Goal: Transaction & Acquisition: Book appointment/travel/reservation

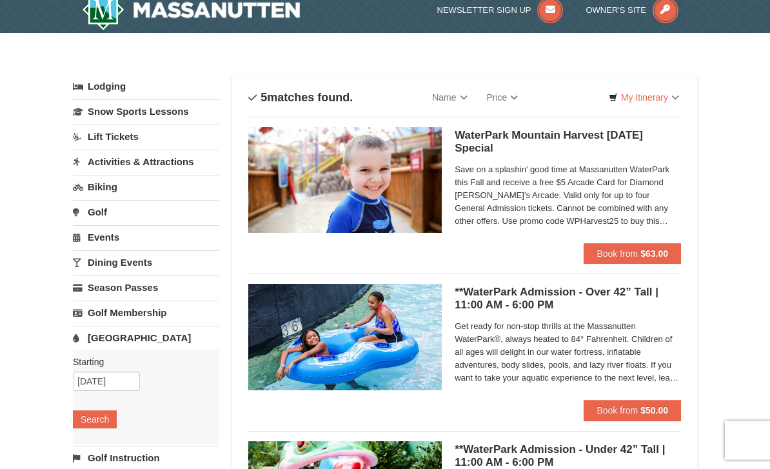
scroll to position [13, 0]
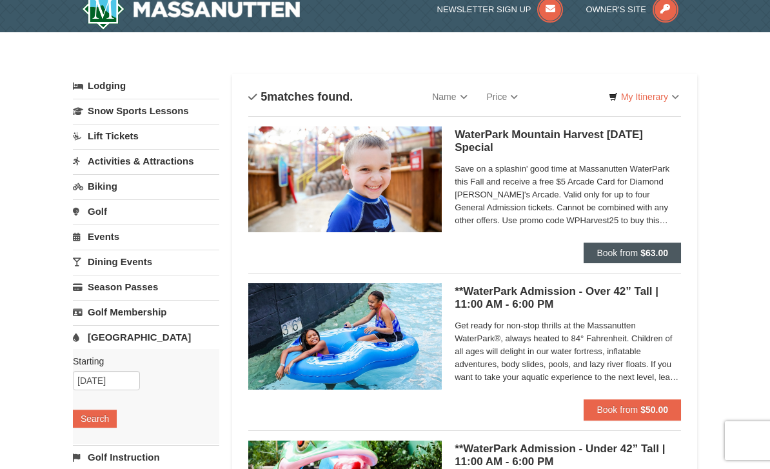
click at [601, 249] on span "Book from" at bounding box center [616, 252] width 41 height 10
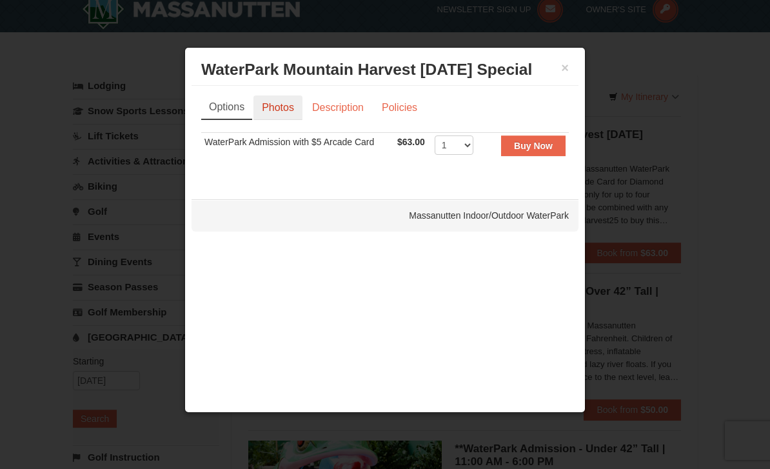
click at [293, 115] on link "Photos" at bounding box center [277, 107] width 49 height 24
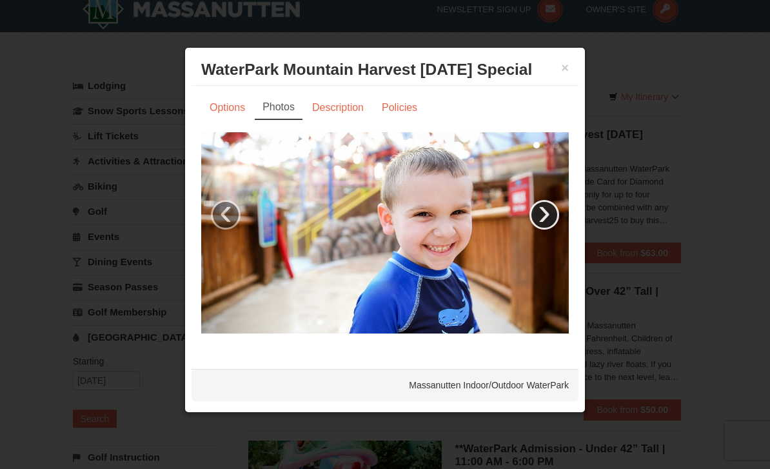
click at [541, 224] on link "›" at bounding box center [544, 215] width 30 height 30
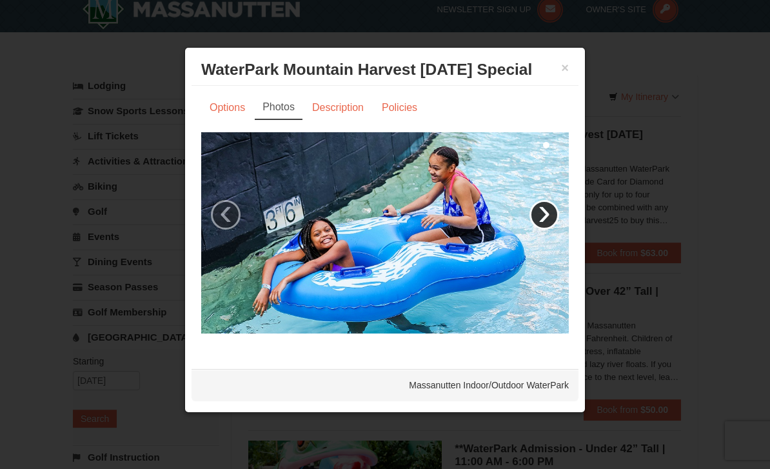
click at [552, 215] on link "›" at bounding box center [544, 215] width 30 height 30
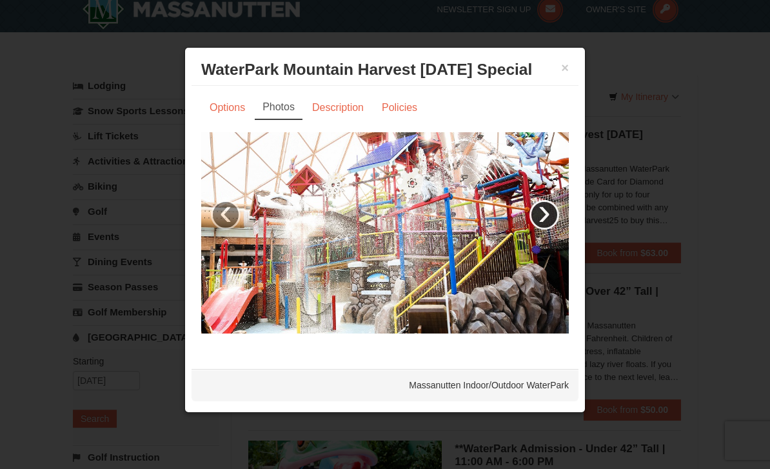
click at [543, 213] on link "›" at bounding box center [544, 215] width 30 height 30
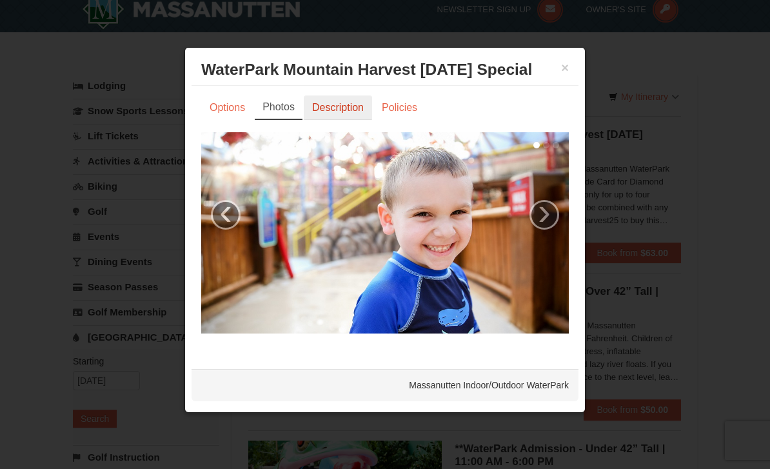
click at [355, 120] on link "Description" at bounding box center [338, 107] width 68 height 24
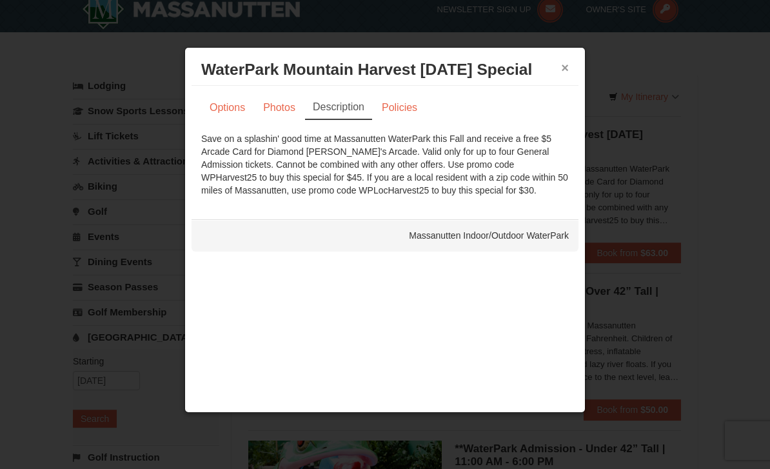
click at [561, 70] on button "×" at bounding box center [565, 67] width 8 height 13
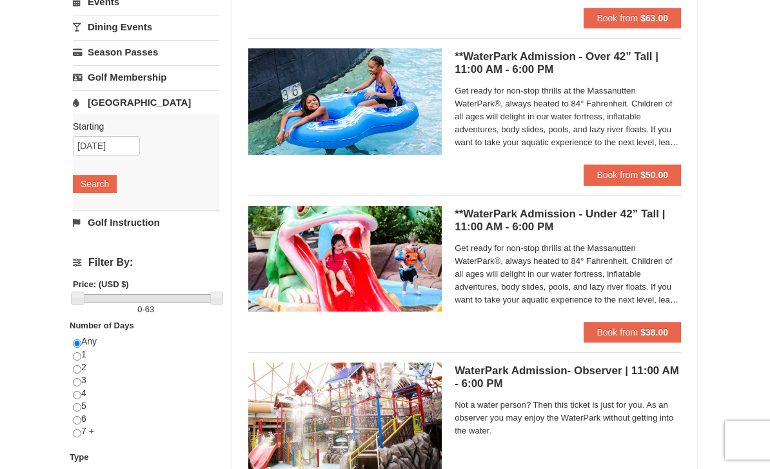
scroll to position [227, 0]
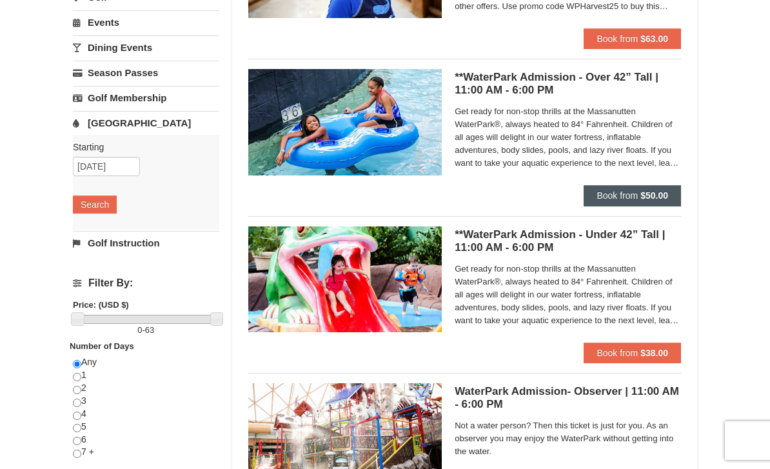
click at [627, 188] on button "Book from $50.00" at bounding box center [631, 195] width 97 height 21
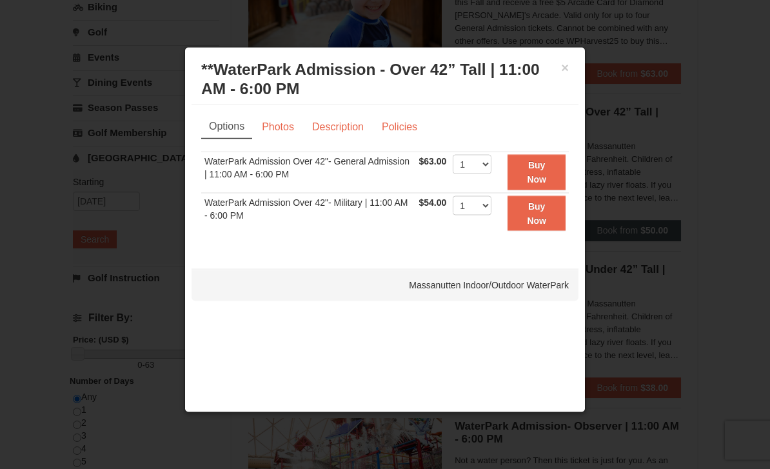
scroll to position [189, 0]
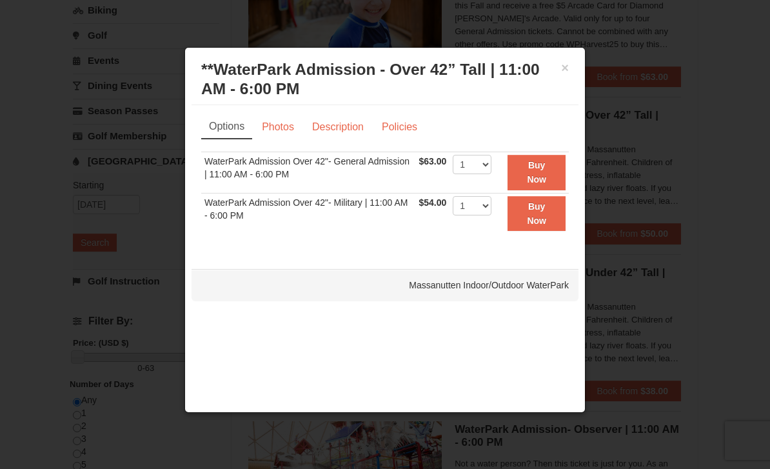
click at [138, 202] on div at bounding box center [385, 234] width 770 height 469
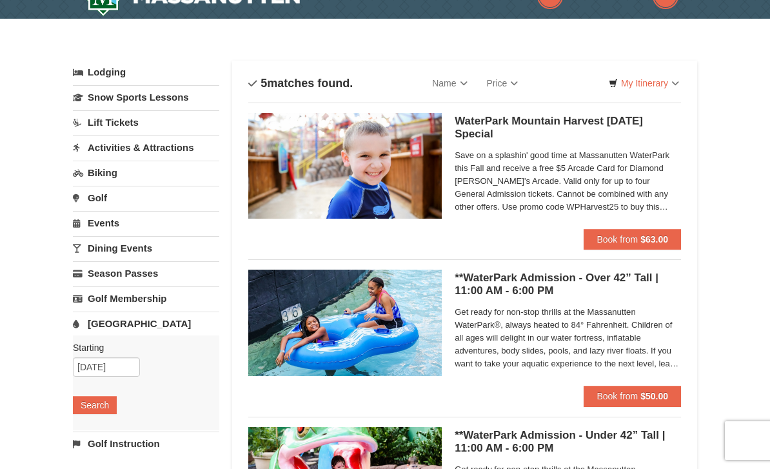
scroll to position [27, 0]
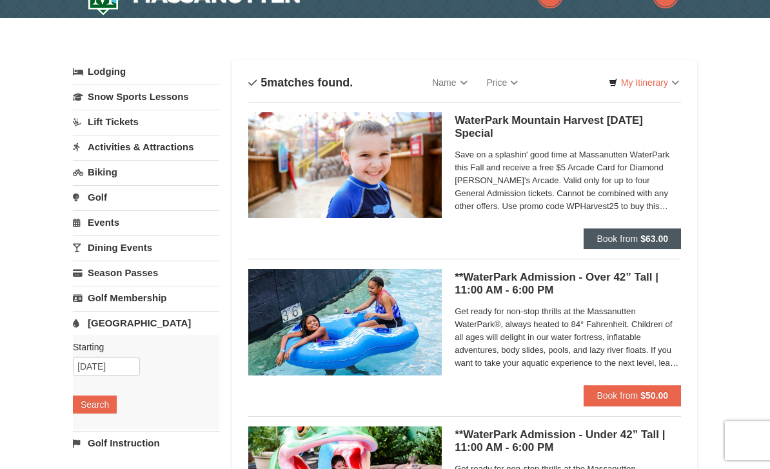
click at [608, 246] on button "Book from $63.00" at bounding box center [631, 238] width 97 height 21
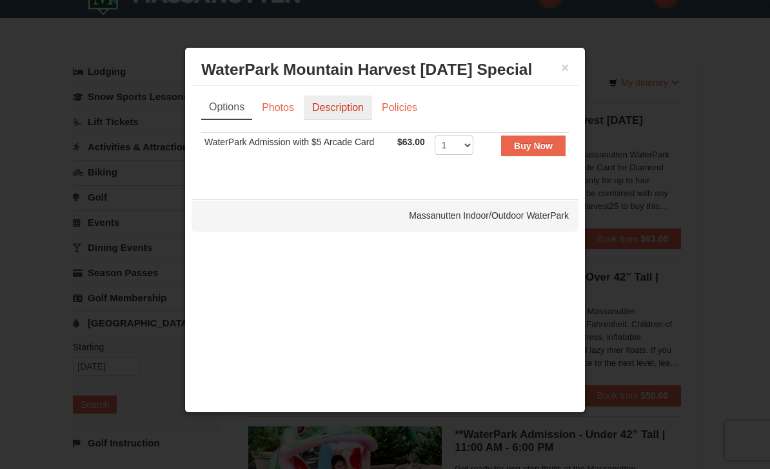
click at [342, 116] on link "Description" at bounding box center [338, 107] width 68 height 24
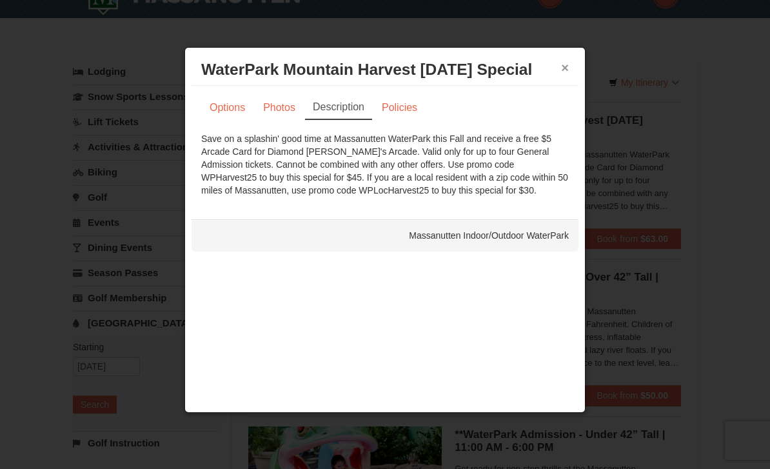
click at [568, 74] on button "×" at bounding box center [565, 67] width 8 height 13
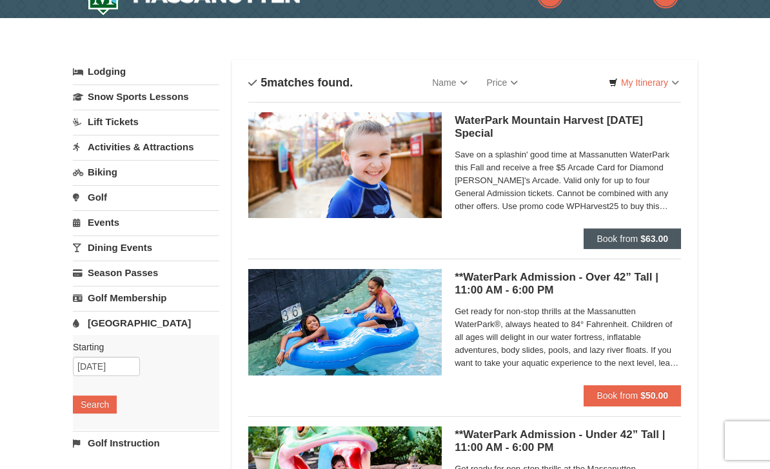
click at [630, 246] on button "Book from $63.00" at bounding box center [631, 238] width 97 height 21
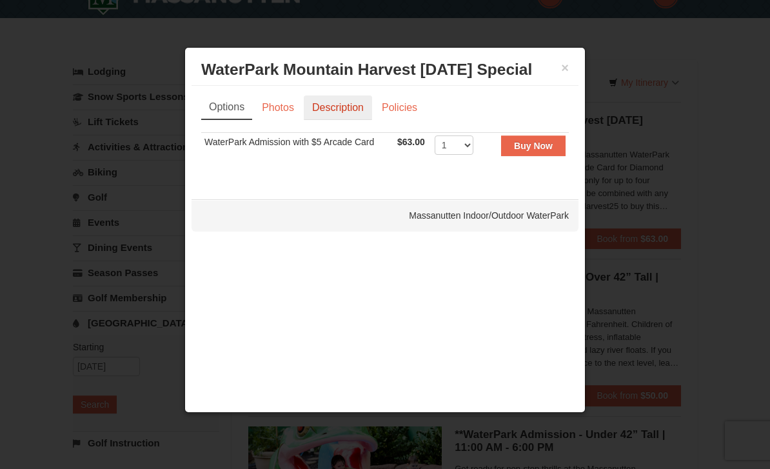
click at [332, 111] on link "Description" at bounding box center [338, 107] width 68 height 24
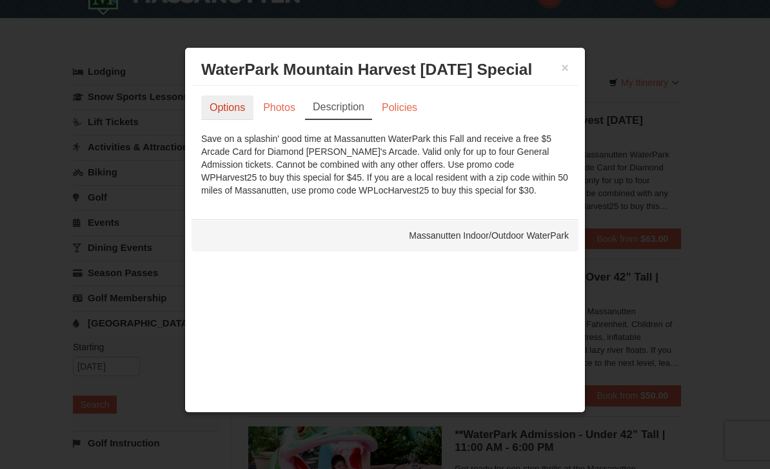
click at [221, 106] on link "Options" at bounding box center [227, 107] width 52 height 24
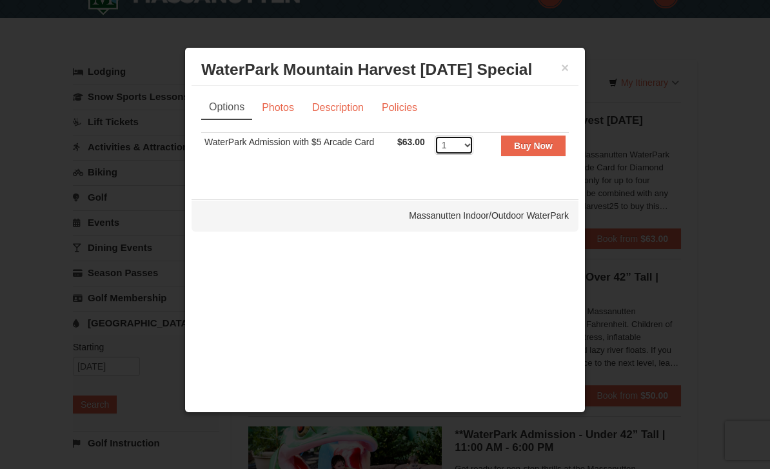
click at [463, 155] on select "1 2 3 4 5 6 7 8 9 10 11 12 13 14 15 16 17 18 19 20 21 22" at bounding box center [453, 144] width 39 height 19
select select "4"
click at [534, 151] on strong "Buy Now" at bounding box center [533, 145] width 39 height 10
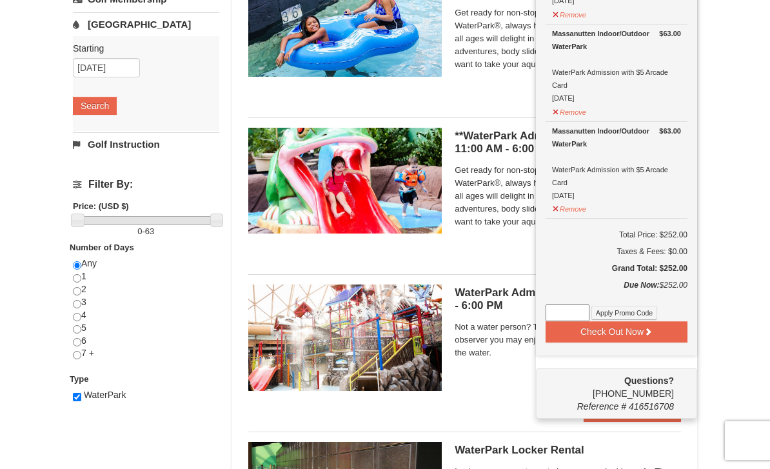
scroll to position [340, 0]
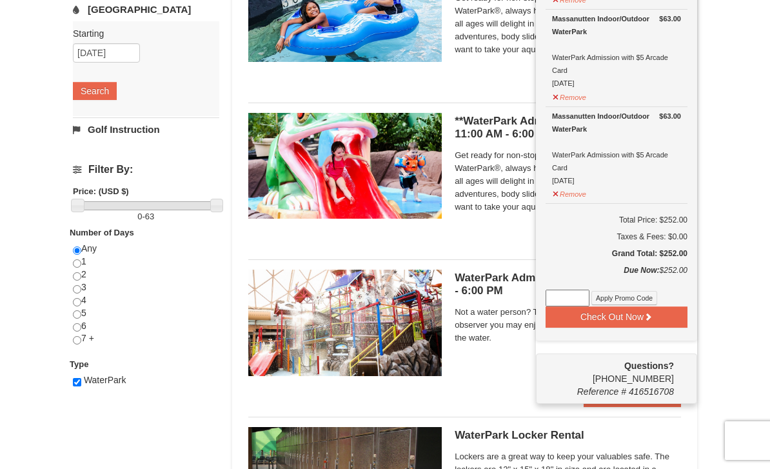
click at [569, 292] on input at bounding box center [567, 297] width 44 height 17
type input "Wpharvest25"
click at [641, 298] on button "Apply Promo Code" at bounding box center [624, 298] width 66 height 14
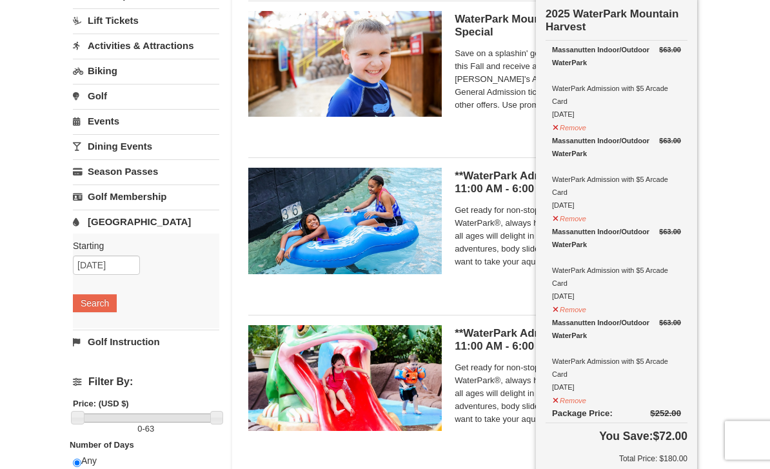
scroll to position [0, 0]
